Goal: Information Seeking & Learning: Learn about a topic

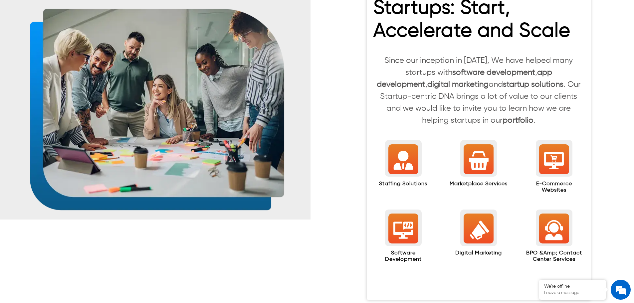
scroll to position [666, 0]
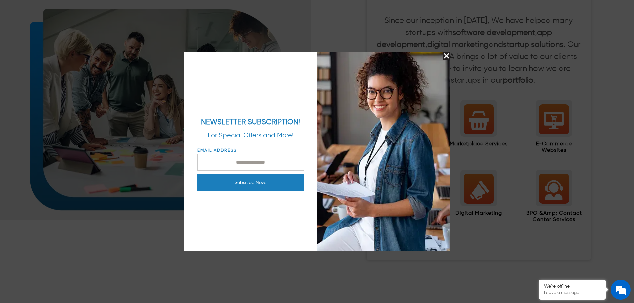
click at [449, 56] on img "Close Splash Button" at bounding box center [447, 56] width 8 height 8
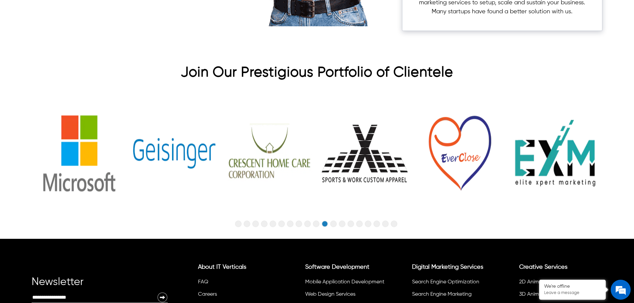
scroll to position [2195, 0]
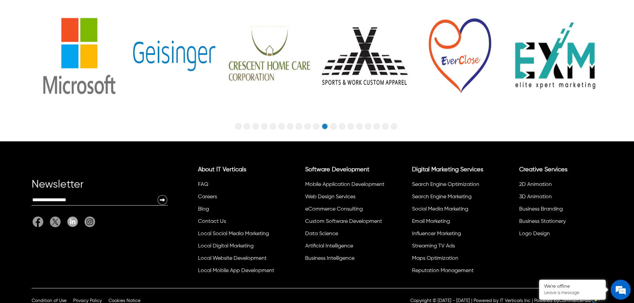
drag, startPoint x: 371, startPoint y: 62, endPoint x: 368, endPoint y: 51, distance: 12.1
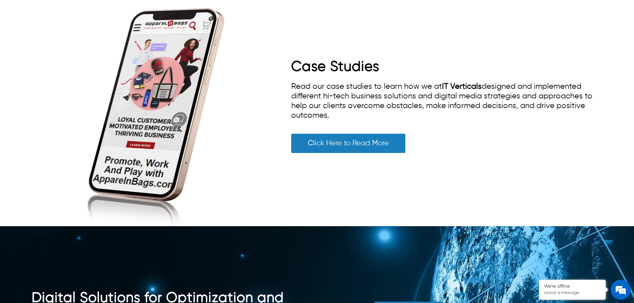
scroll to position [1396, 0]
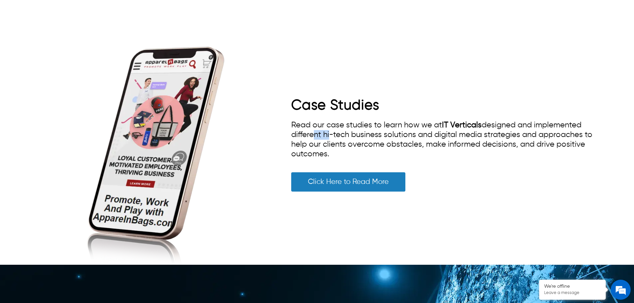
drag, startPoint x: 311, startPoint y: 124, endPoint x: 329, endPoint y: 123, distance: 18.3
click at [329, 123] on span "Read our case studies to learn how we at IT Verticals designed and implemented …" at bounding box center [441, 139] width 301 height 37
click at [410, 122] on span "Read our case studies to learn how we at IT Verticals designed and implemented …" at bounding box center [441, 139] width 301 height 37
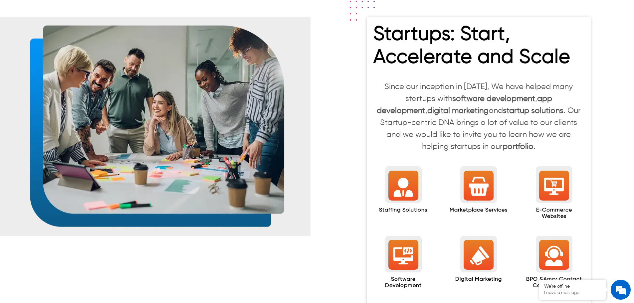
scroll to position [599, 0]
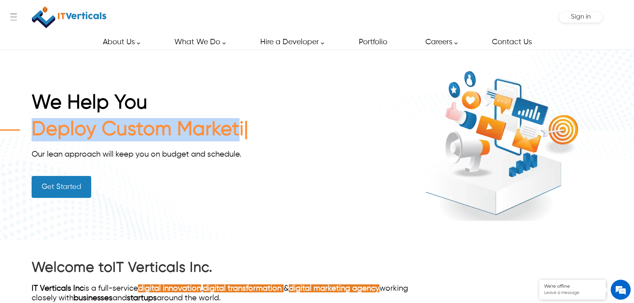
drag, startPoint x: 40, startPoint y: 129, endPoint x: 281, endPoint y: 131, distance: 240.7
click at [281, 131] on div "Deploy Custom Marketi" at bounding box center [215, 130] width 366 height 25
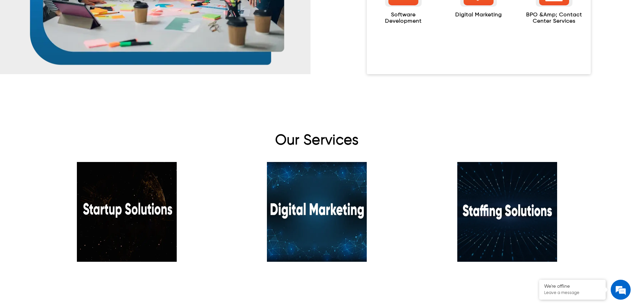
scroll to position [965, 0]
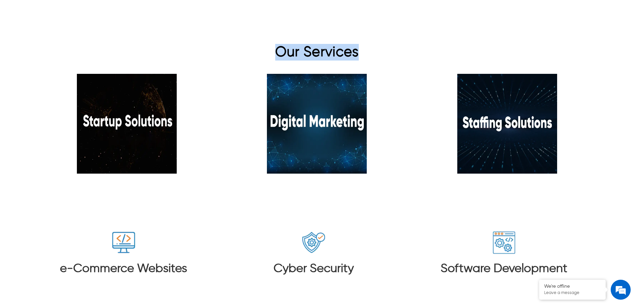
drag, startPoint x: 263, startPoint y: 46, endPoint x: 377, endPoint y: 45, distance: 114.2
click at [377, 45] on h2 "Our Services" at bounding box center [317, 54] width 571 height 20
click at [241, 177] on div at bounding box center [317, 127] width 571 height 126
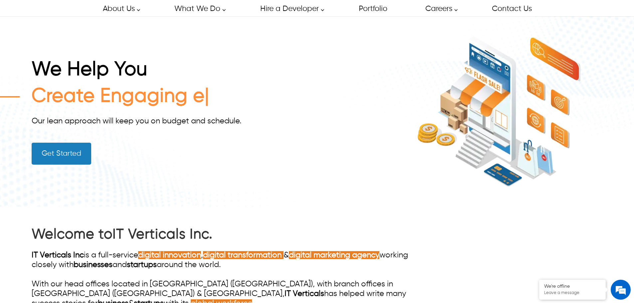
scroll to position [0, 0]
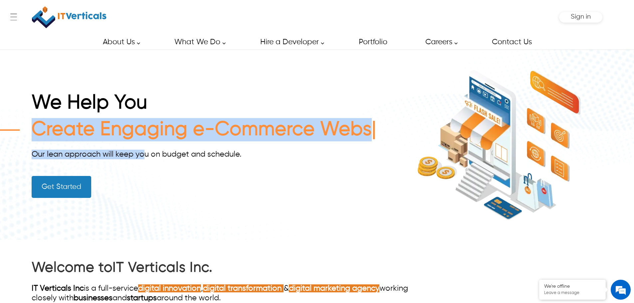
drag, startPoint x: 33, startPoint y: 117, endPoint x: 69, endPoint y: 116, distance: 35.3
click at [139, 149] on div "We Help You Create Engaging e-Commerce Webs Our lean approach will keep you on …" at bounding box center [215, 145] width 366 height 107
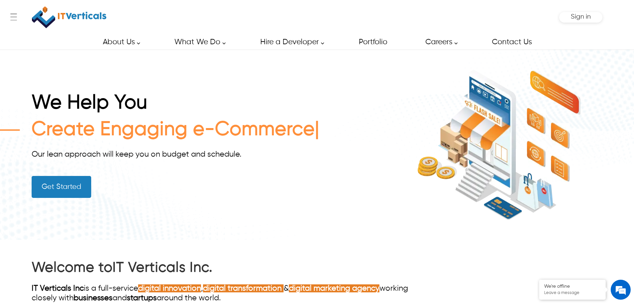
click at [54, 101] on h1 "We Help You" at bounding box center [215, 105] width 366 height 27
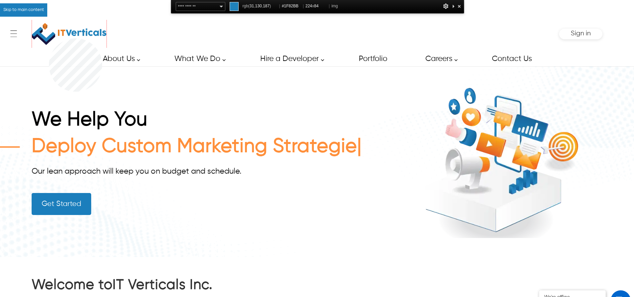
click at [49, 38] on img at bounding box center [69, 34] width 75 height 28
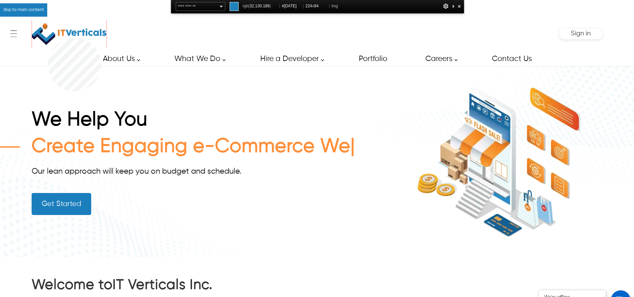
click at [48, 38] on img at bounding box center [69, 34] width 75 height 28
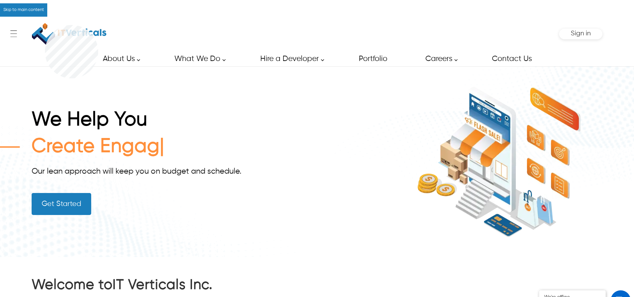
click at [45, 25] on img at bounding box center [69, 34] width 75 height 28
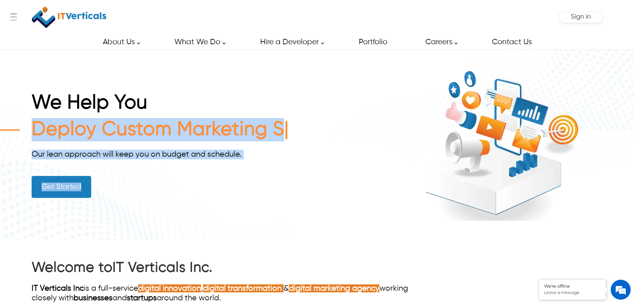
drag, startPoint x: 35, startPoint y: 135, endPoint x: 403, endPoint y: 135, distance: 368.1
click at [403, 135] on div "We Help You Deploy Custom Marketing S Our lean approach will keep you on budget…" at bounding box center [317, 145] width 571 height 190
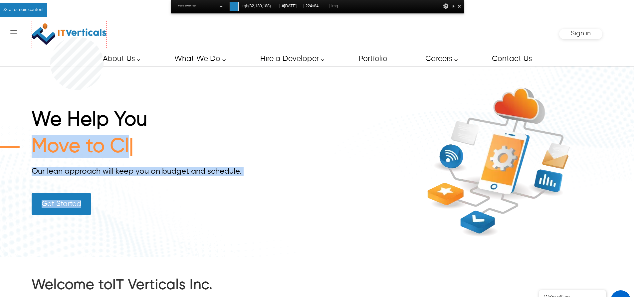
copy div "Deploy Custom Marketing Strate Our lean approach will keep you on budget and sc…"
click at [50, 37] on img at bounding box center [69, 34] width 75 height 28
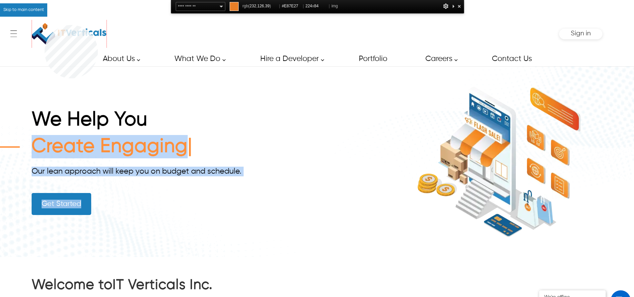
copy div "Deploy Custom Marketing Strate Our lean approach will keep you on budget and sc…"
click at [45, 25] on img at bounding box center [69, 34] width 75 height 28
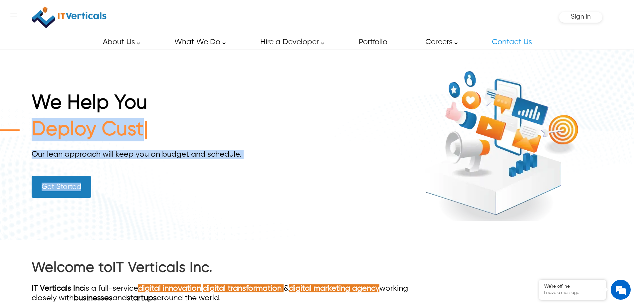
click at [429, 114] on img at bounding box center [500, 145] width 204 height 152
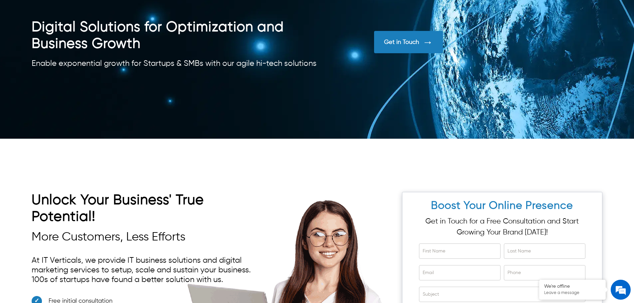
scroll to position [1598, 0]
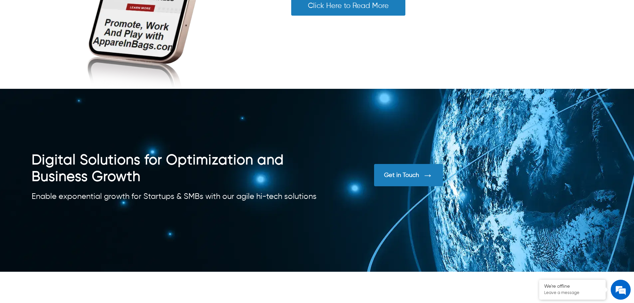
drag, startPoint x: 158, startPoint y: 128, endPoint x: 538, endPoint y: 125, distance: 380.1
click at [538, 125] on div at bounding box center [317, 180] width 634 height 183
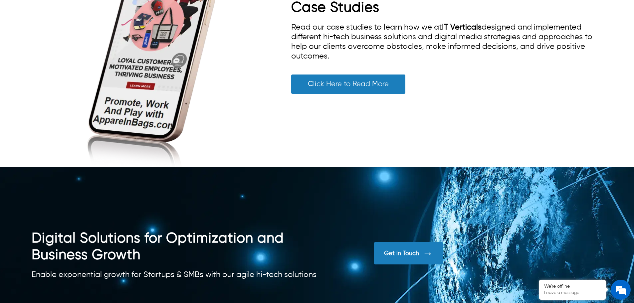
scroll to position [1421, 0]
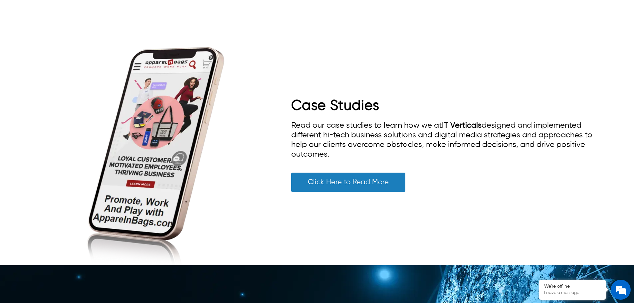
click at [404, 125] on span "Read our case studies to learn how we at IT Verticals designed and implemented …" at bounding box center [441, 139] width 301 height 37
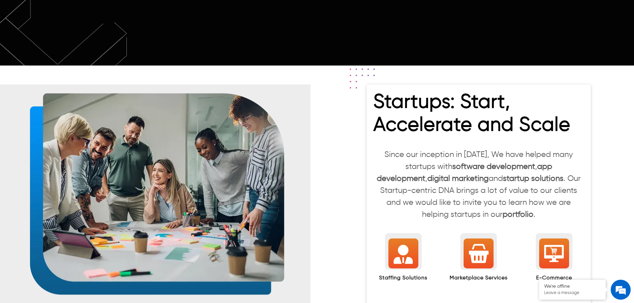
scroll to position [523, 0]
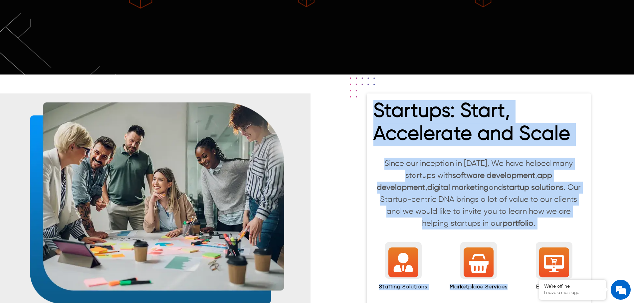
drag, startPoint x: 375, startPoint y: 101, endPoint x: 528, endPoint y: 220, distance: 193.7
click at [528, 220] on div "Startups: Start, Accelerate and Scale Since our inception in 2008, We have help…" at bounding box center [479, 261] width 224 height 335
click at [527, 213] on p "Since our inception in 2008, We have helped many startups with software develop…" at bounding box center [478, 194] width 211 height 72
drag, startPoint x: 523, startPoint y: 214, endPoint x: 379, endPoint y: 100, distance: 184.1
click at [379, 100] on div "Startups: Start, Accelerate and Scale Since our inception in 2008, We have help…" at bounding box center [479, 261] width 224 height 335
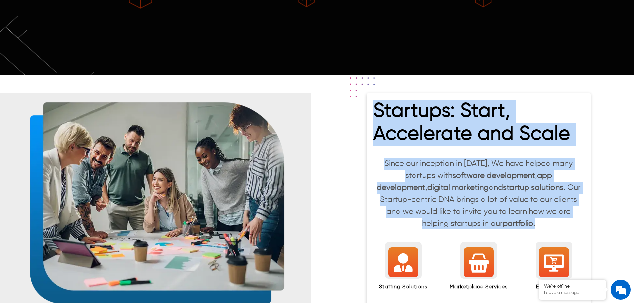
copy div "Startups: Start, Accelerate and Scale Since our inception in 2008, We have help…"
click at [423, 128] on h2 "Startups: Start, Accelerate and Scale" at bounding box center [478, 125] width 211 height 50
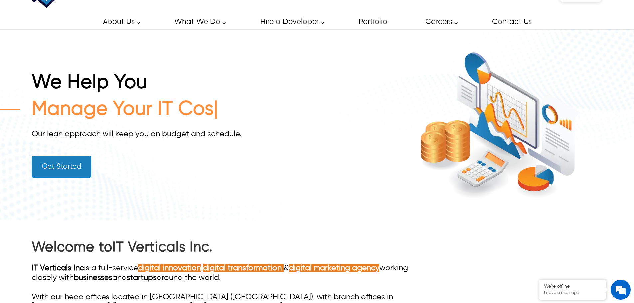
scroll to position [0, 0]
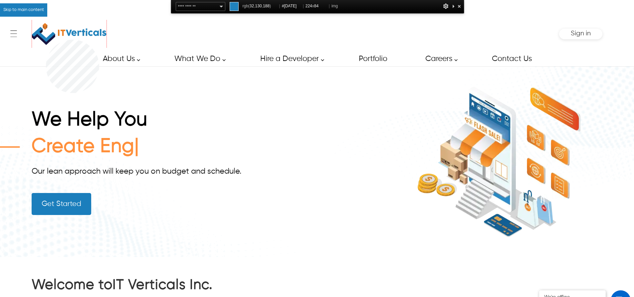
click at [46, 40] on img at bounding box center [69, 34] width 75 height 28
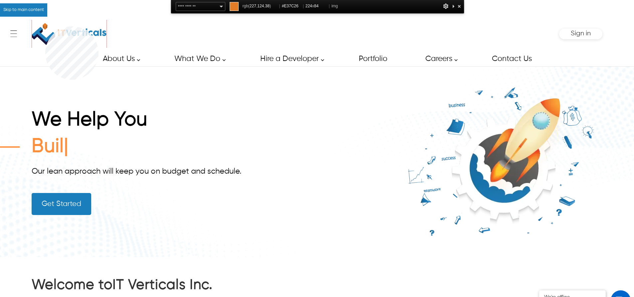
click at [45, 26] on img at bounding box center [69, 34] width 75 height 28
